Goal: Information Seeking & Learning: Learn about a topic

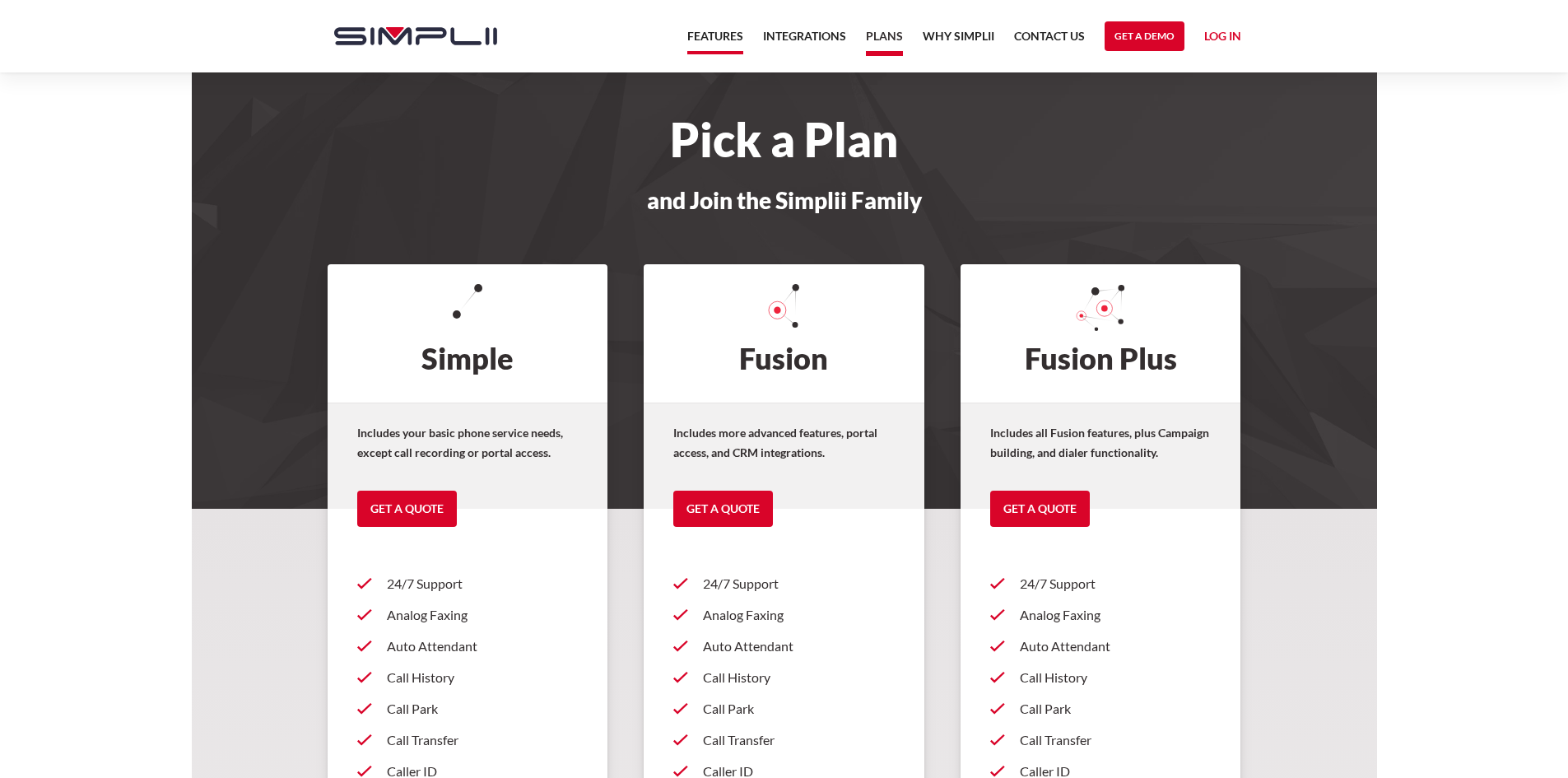
click at [725, 32] on link "Features" at bounding box center [715, 40] width 56 height 28
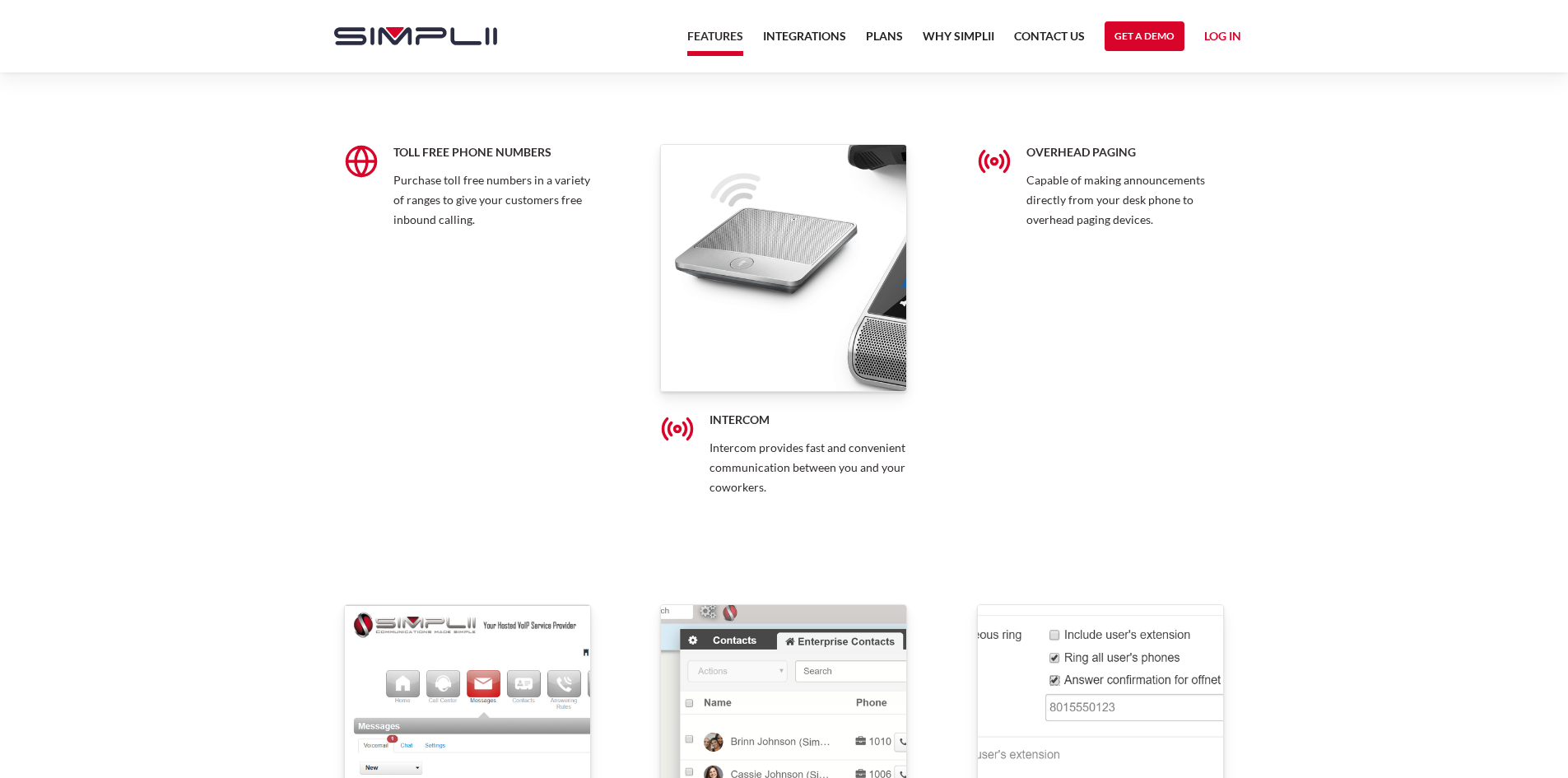
scroll to position [10040, 0]
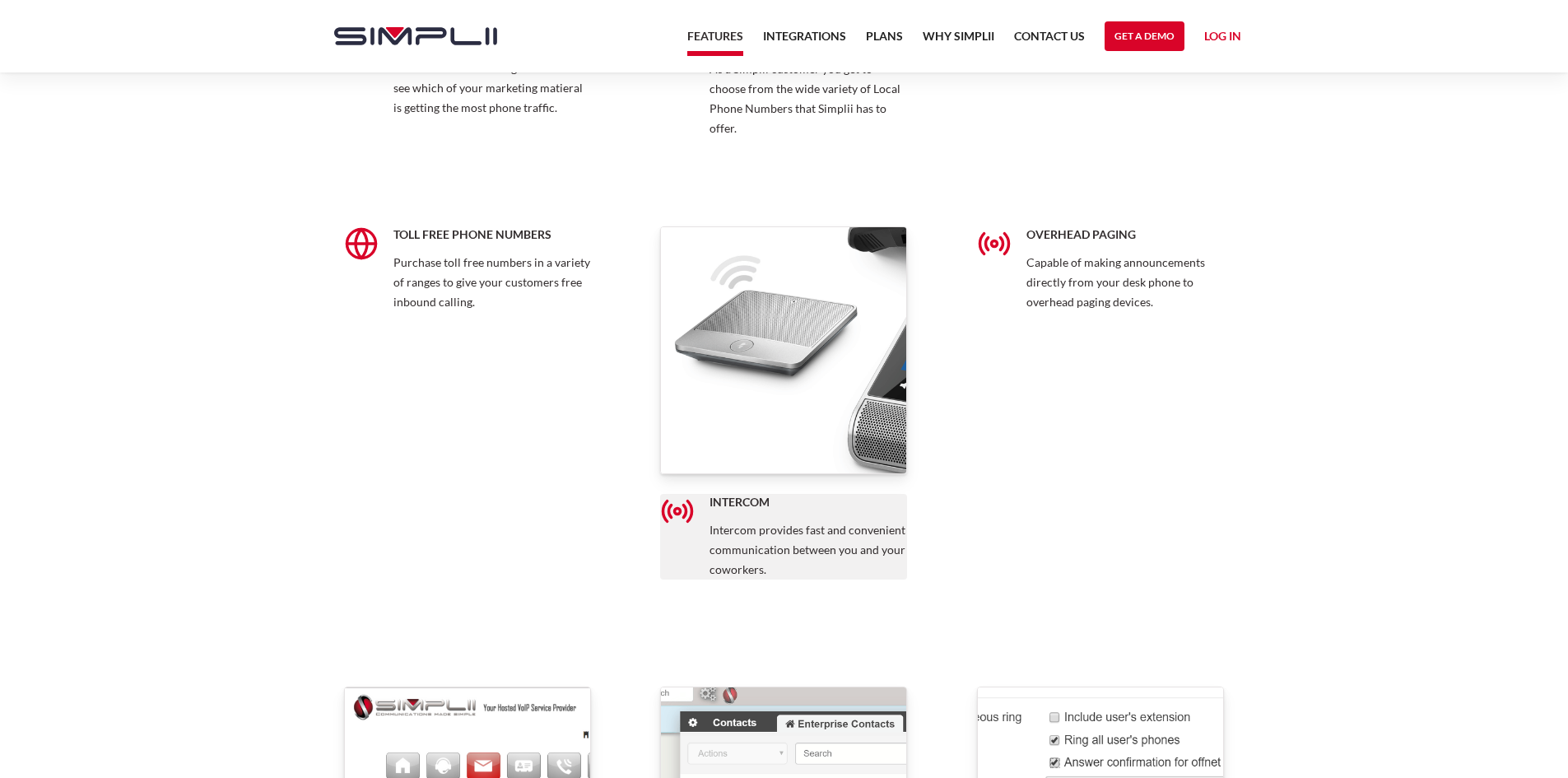
click at [736, 501] on h5 "Intercom" at bounding box center [808, 502] width 198 height 17
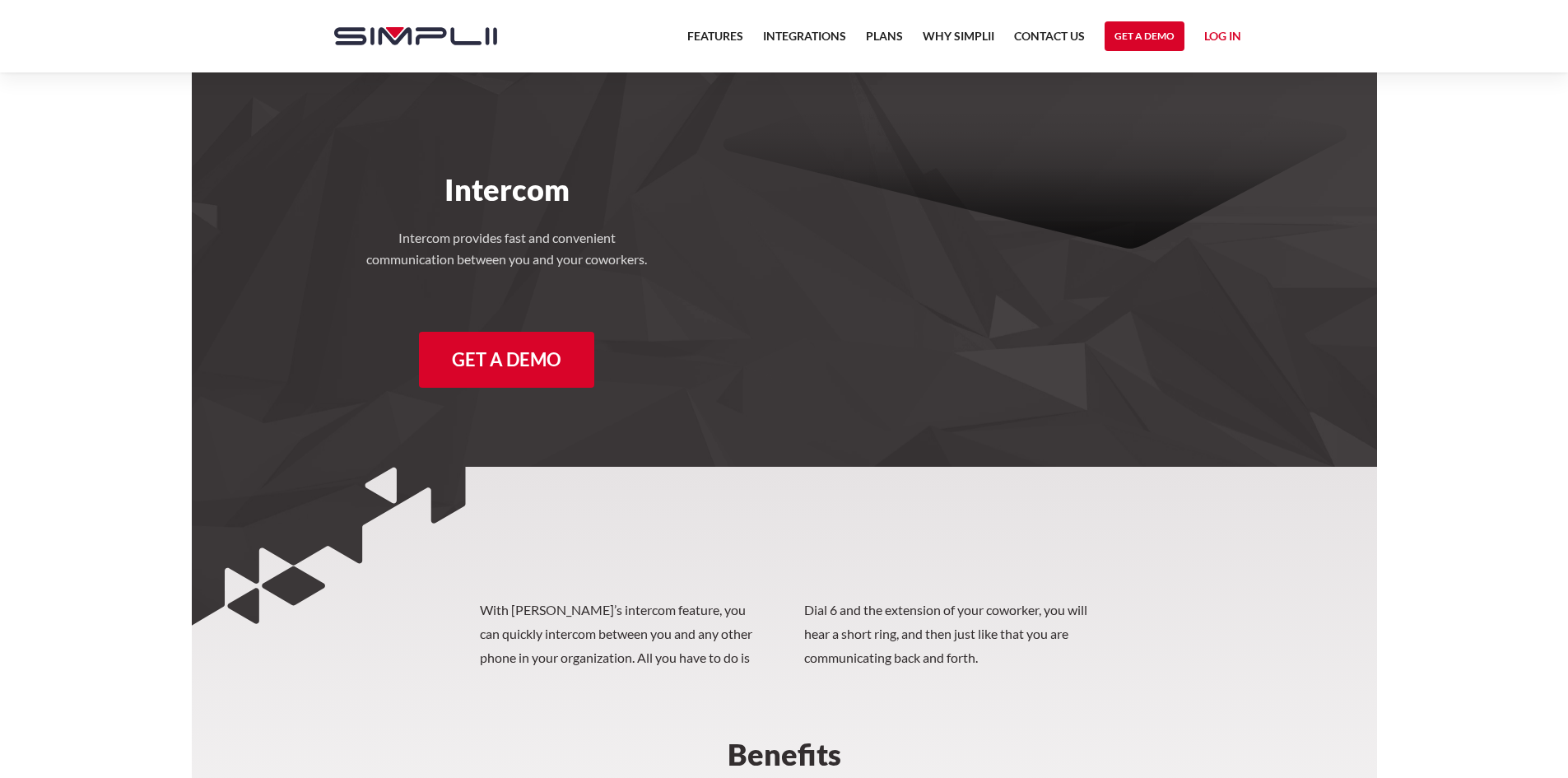
scroll to position [404, 0]
